Goal: Task Accomplishment & Management: Use online tool/utility

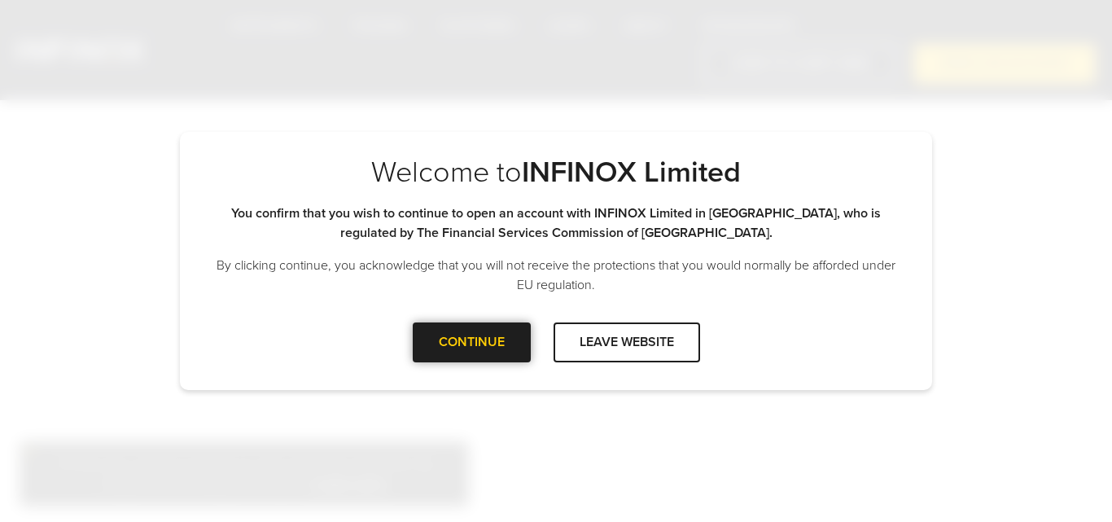
click at [455, 350] on div "CONTINUE" at bounding box center [472, 342] width 118 height 40
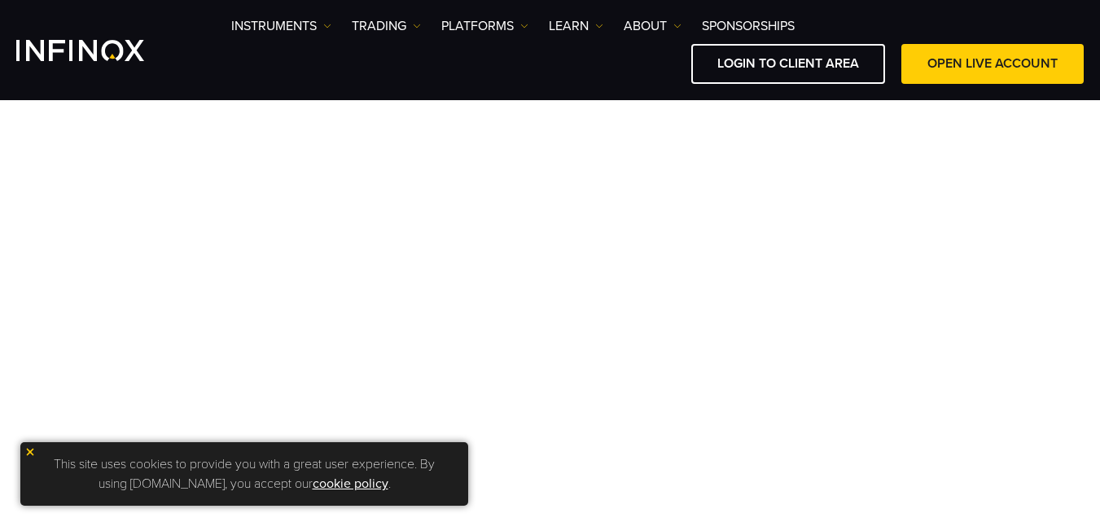
click at [32, 450] on img at bounding box center [29, 451] width 11 height 11
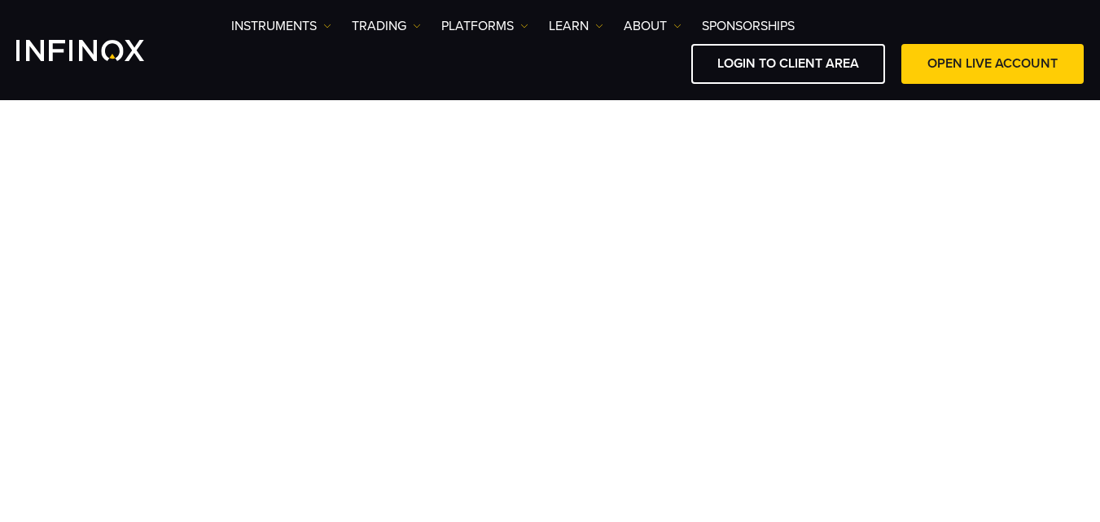
scroll to position [99, 0]
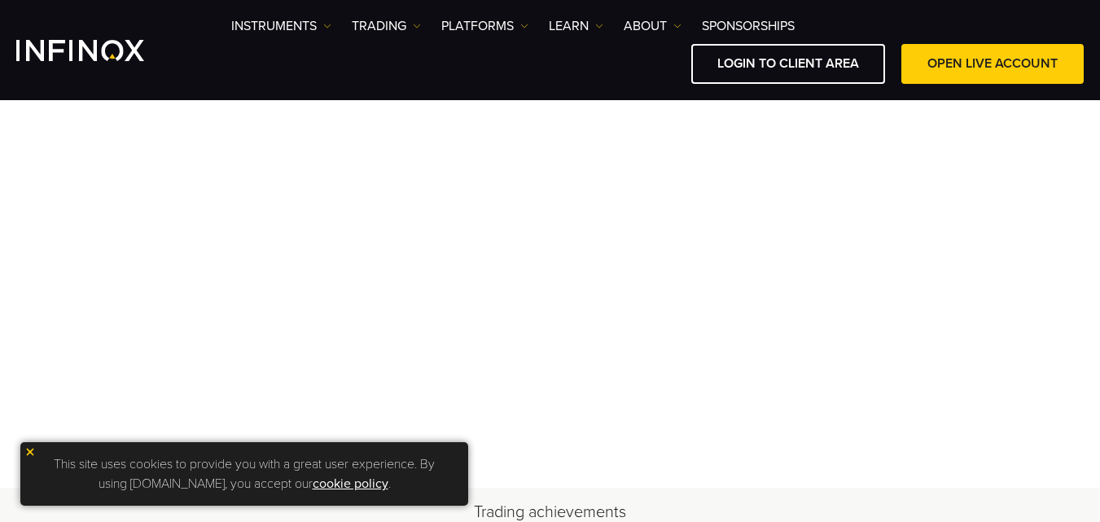
click at [29, 449] on img at bounding box center [29, 451] width 11 height 11
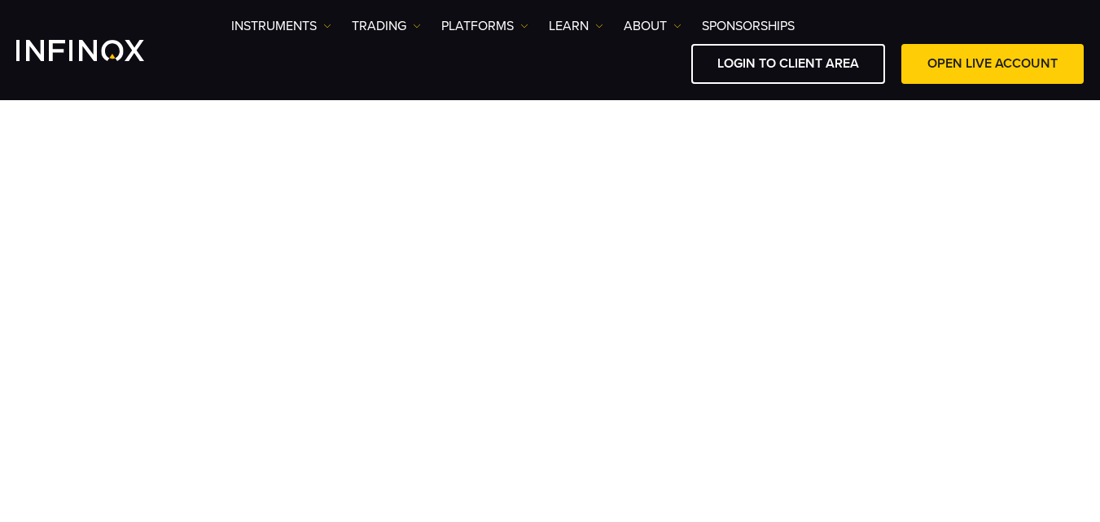
scroll to position [114, 0]
